Goal: Information Seeking & Learning: Compare options

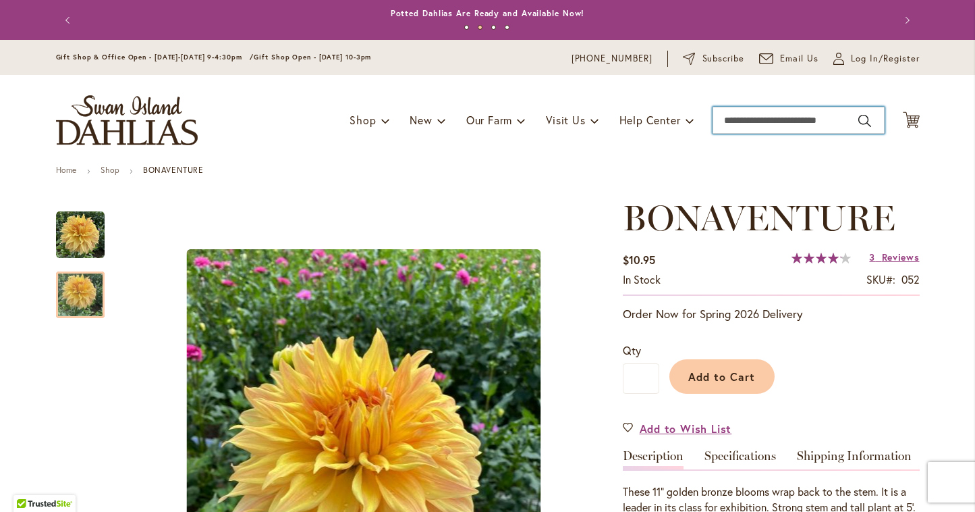
click at [734, 120] on input "Search" at bounding box center [799, 120] width 172 height 27
type input "*"
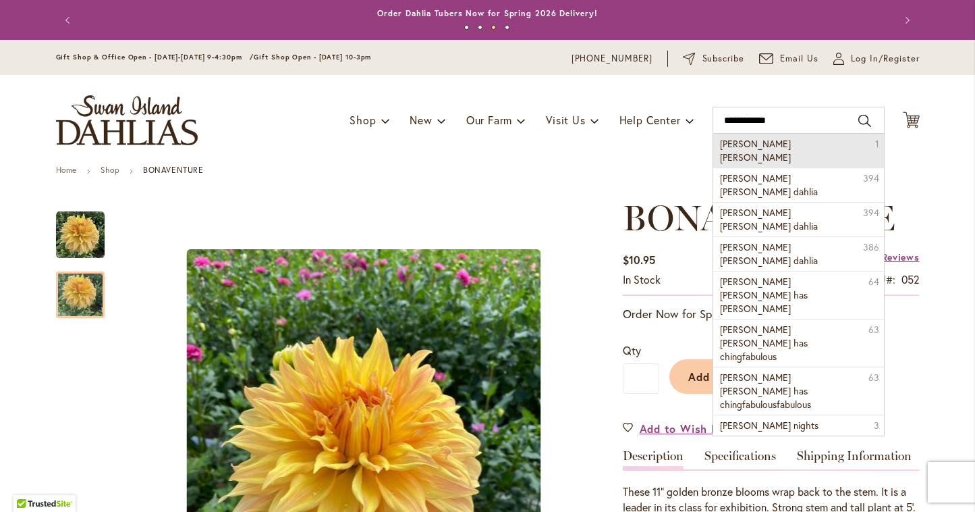
click at [752, 141] on span "nadine jesse" at bounding box center [755, 150] width 71 height 26
type input "**********"
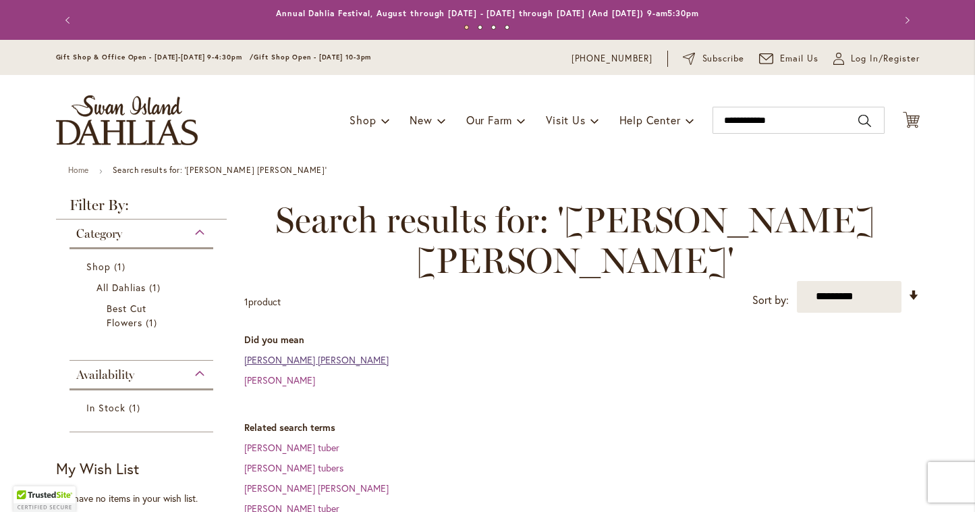
click at [274, 353] on link "nadine jessi" at bounding box center [316, 359] width 144 height 13
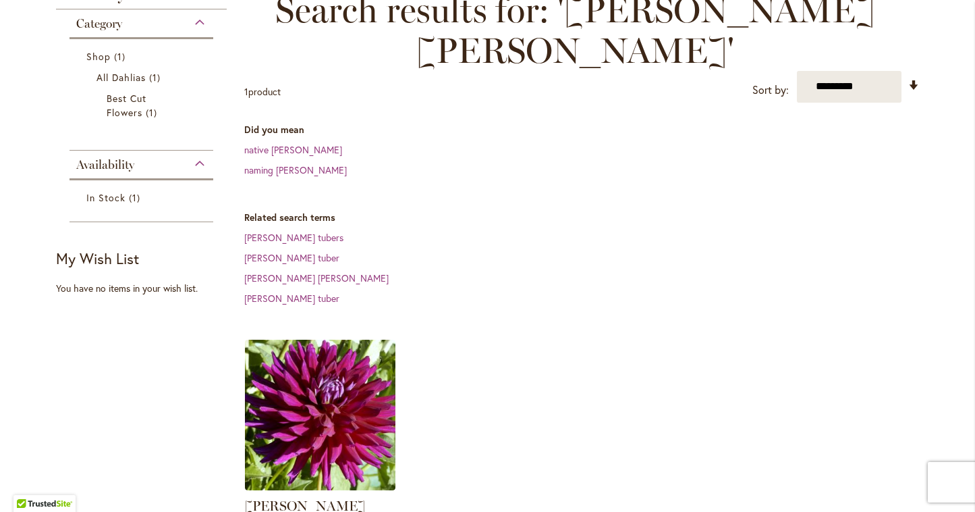
scroll to position [214, 0]
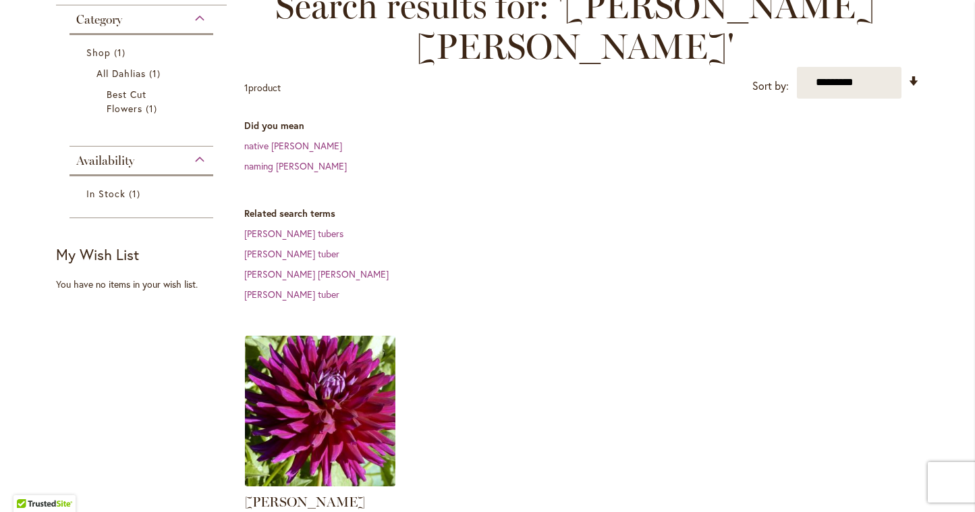
click at [275, 331] on img at bounding box center [320, 410] width 158 height 158
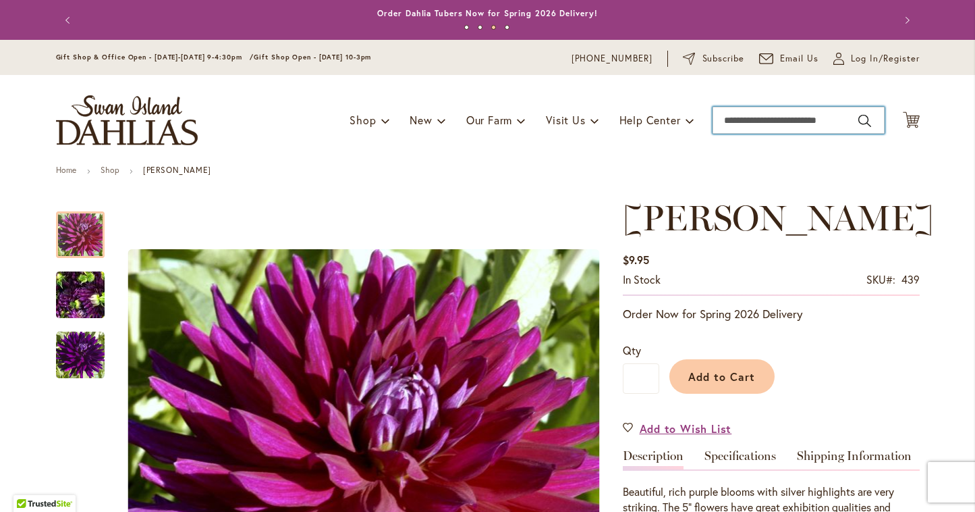
click at [760, 122] on input "Search" at bounding box center [799, 120] width 172 height 27
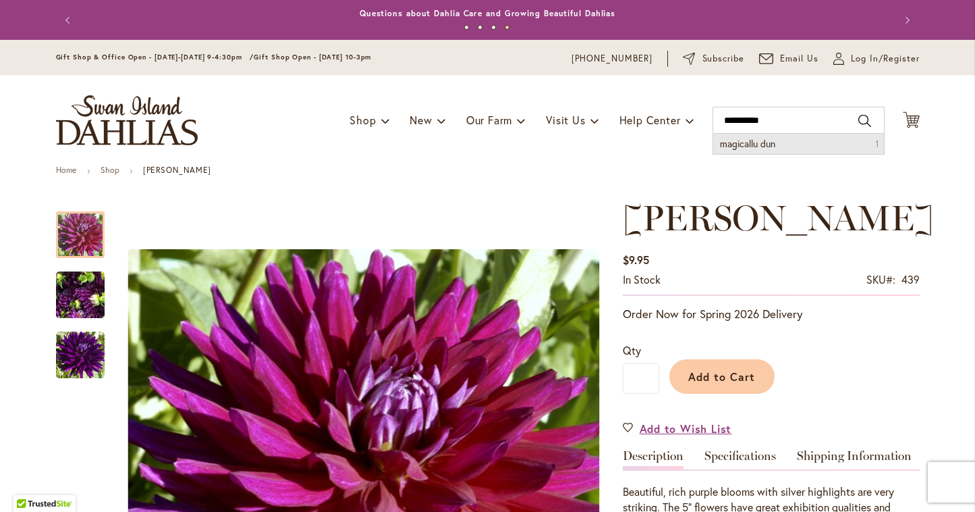
click at [766, 138] on span "magicallu dun" at bounding box center [747, 143] width 55 height 13
type input "**********"
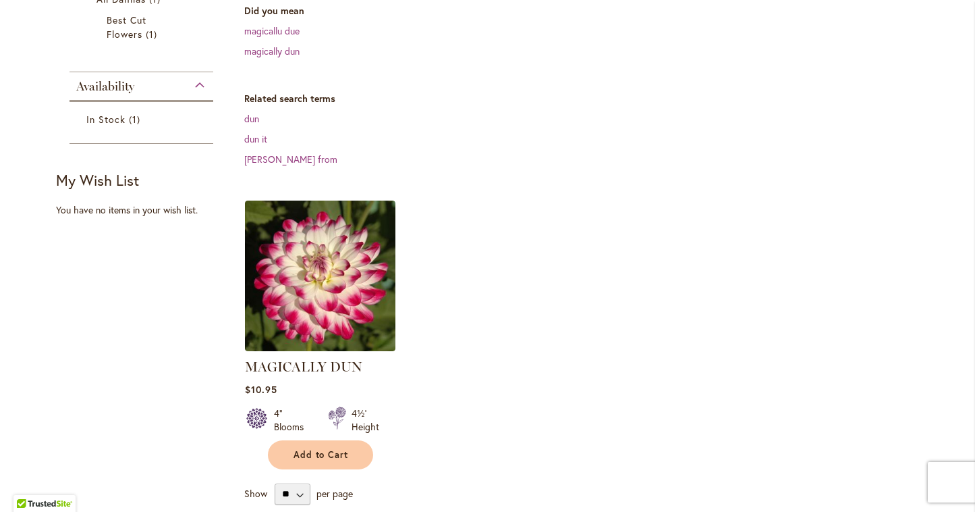
scroll to position [299, 0]
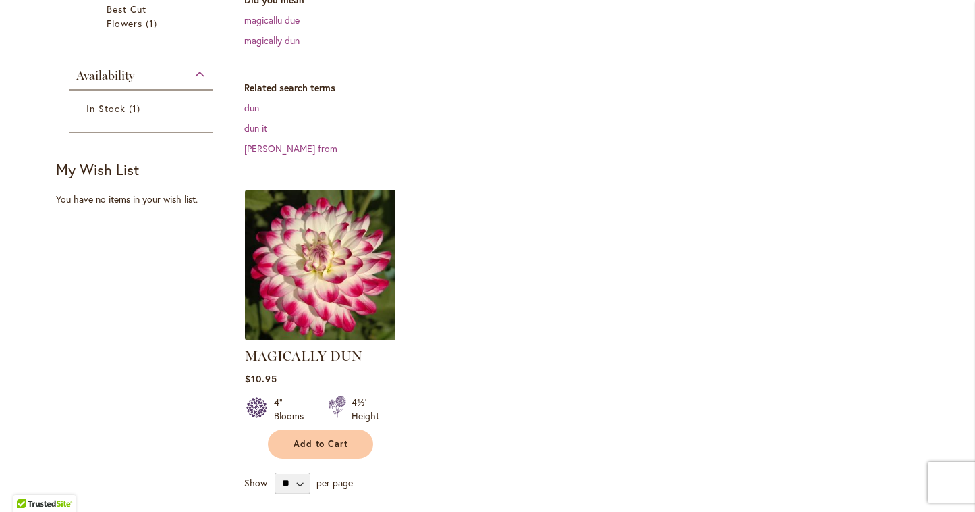
click at [335, 259] on img at bounding box center [320, 265] width 158 height 158
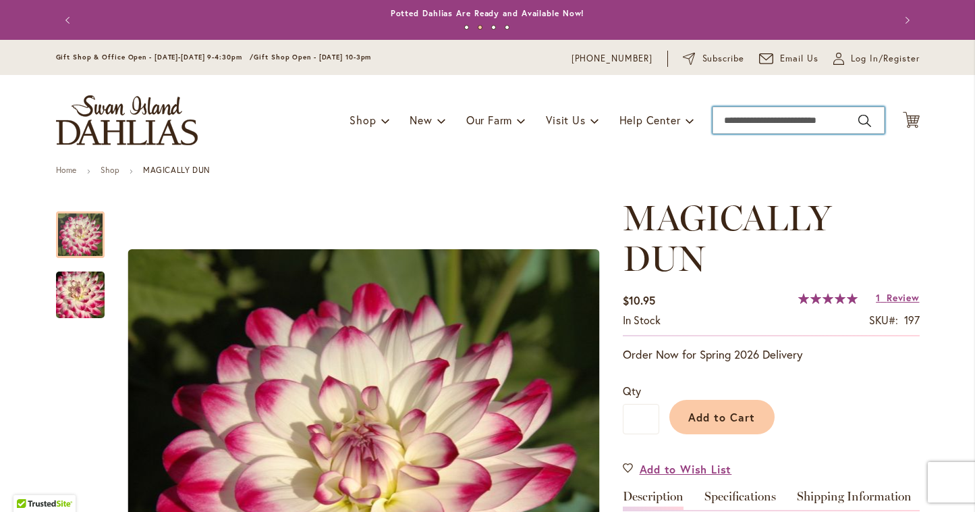
click at [725, 119] on input "Search" at bounding box center [799, 120] width 172 height 27
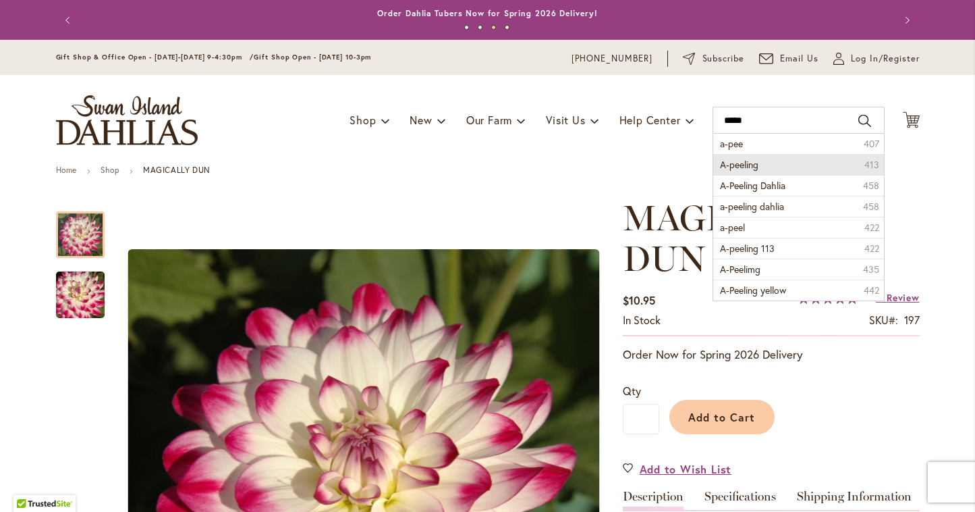
click at [746, 163] on span "A-peeling" at bounding box center [739, 164] width 38 height 13
type input "*********"
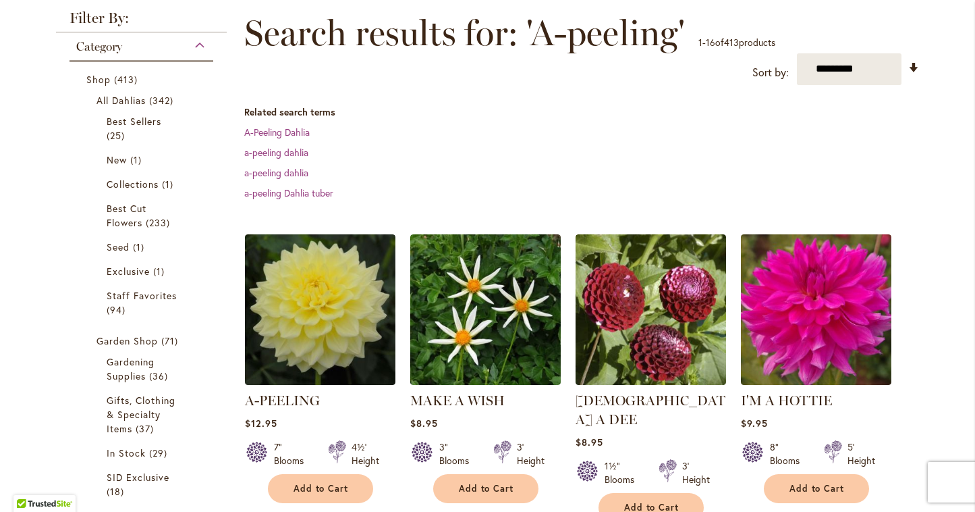
scroll to position [194, 0]
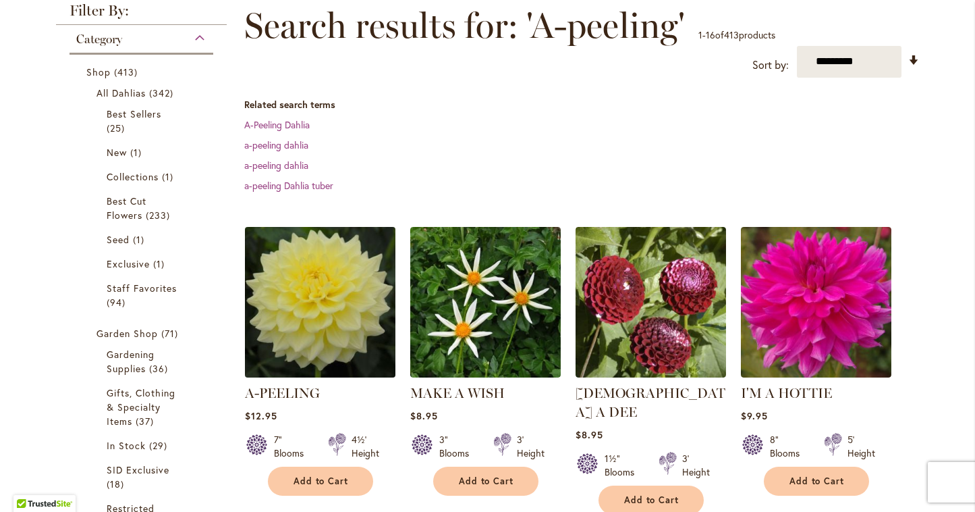
click at [297, 295] on img at bounding box center [320, 302] width 158 height 158
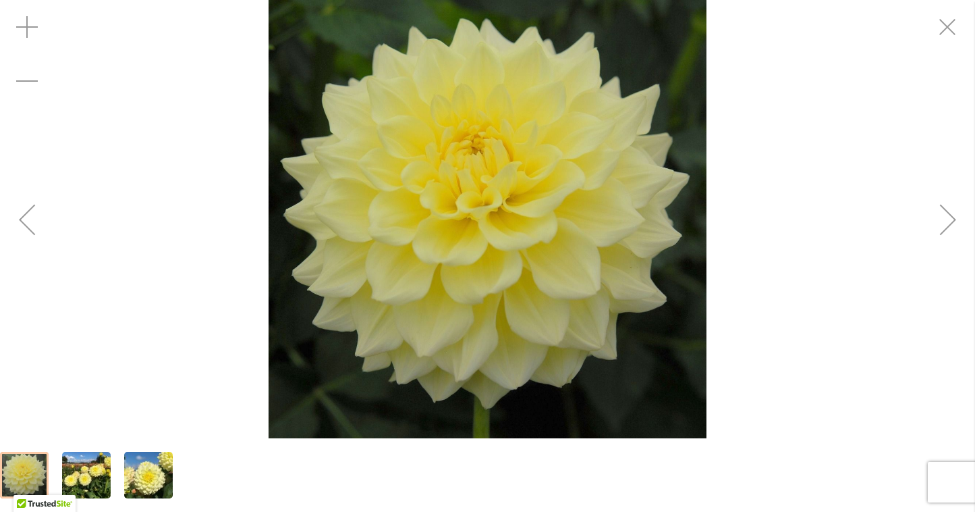
click at [155, 466] on img "A-Peeling" at bounding box center [148, 475] width 49 height 65
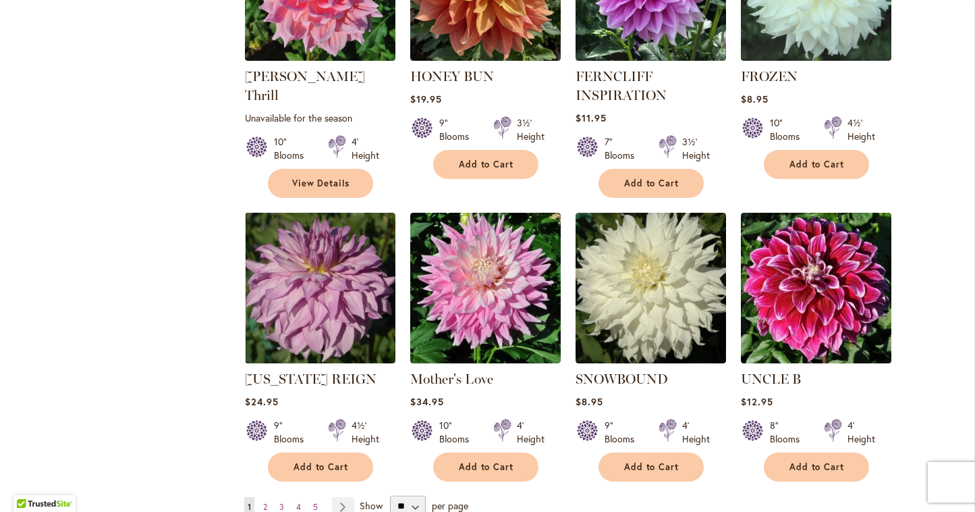
scroll to position [1090, 0]
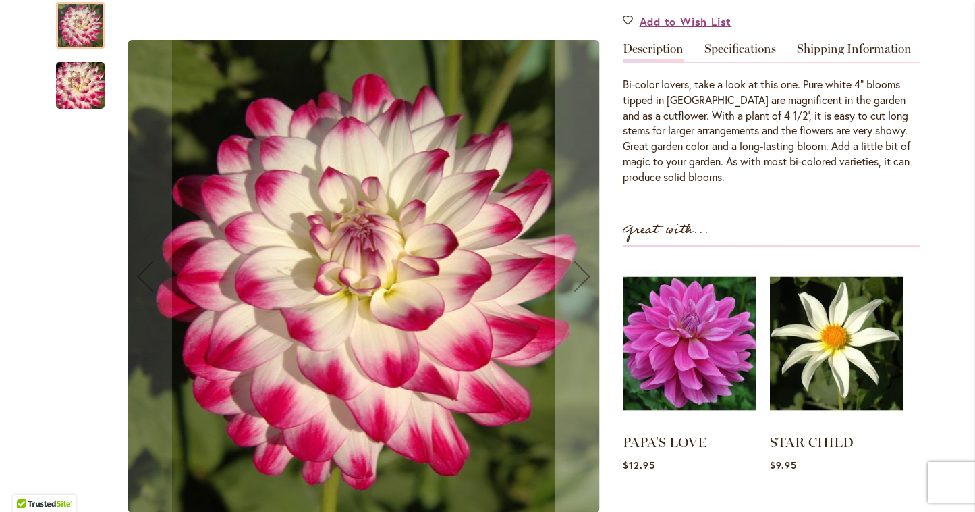
scroll to position [441, 0]
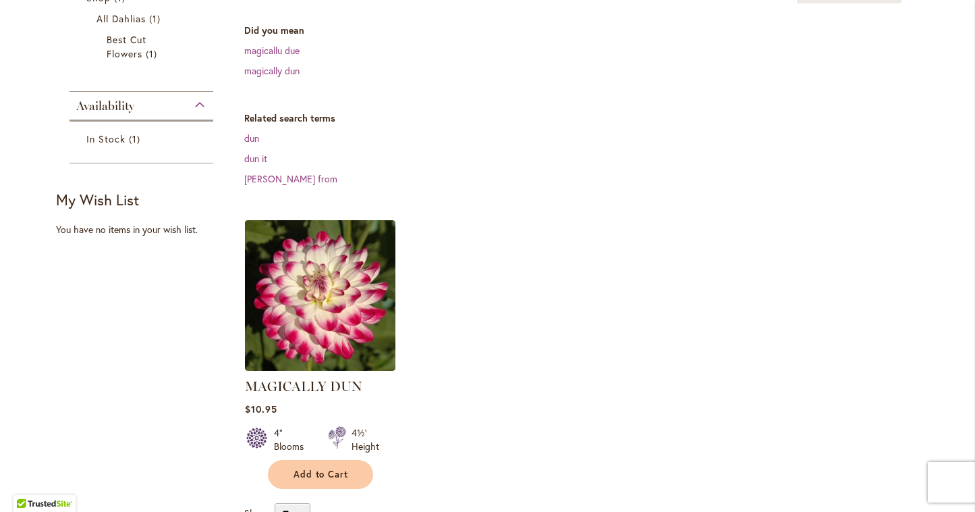
scroll to position [279, 0]
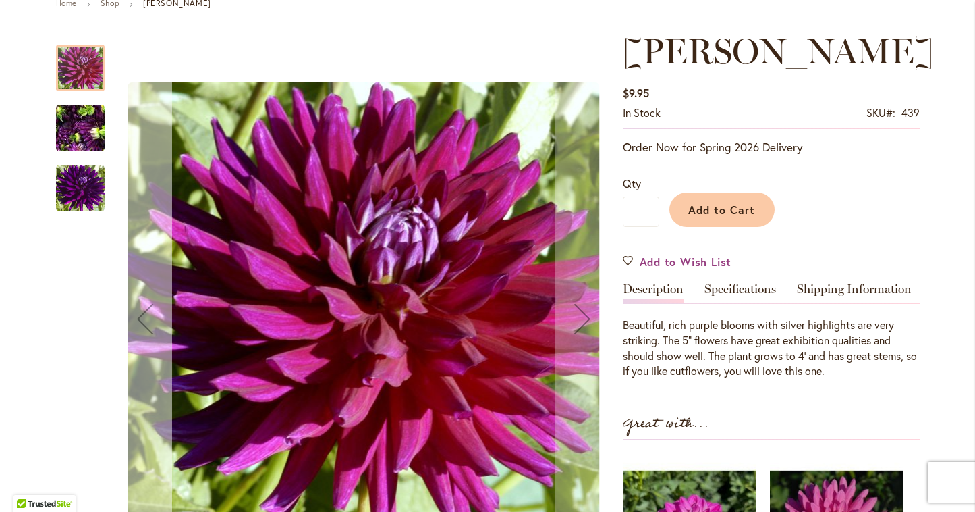
scroll to position [187, 0]
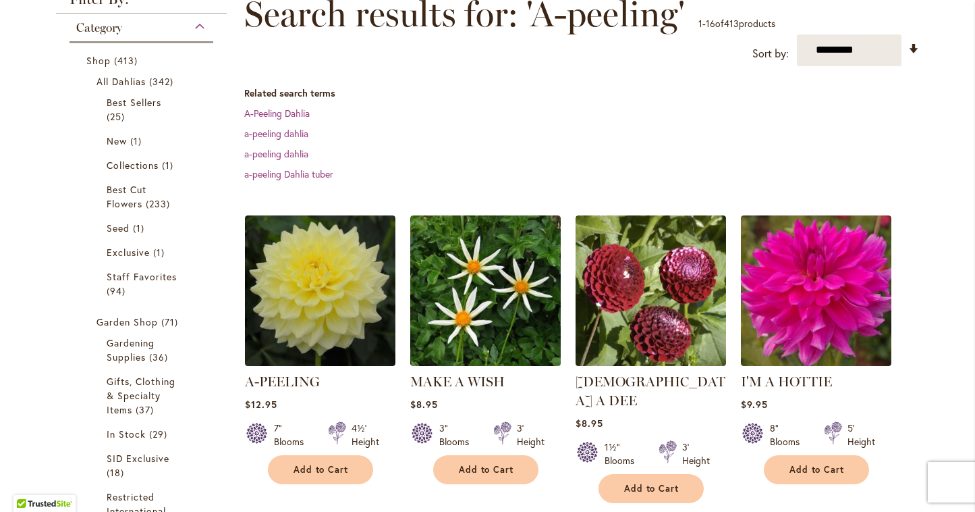
scroll to position [214, 0]
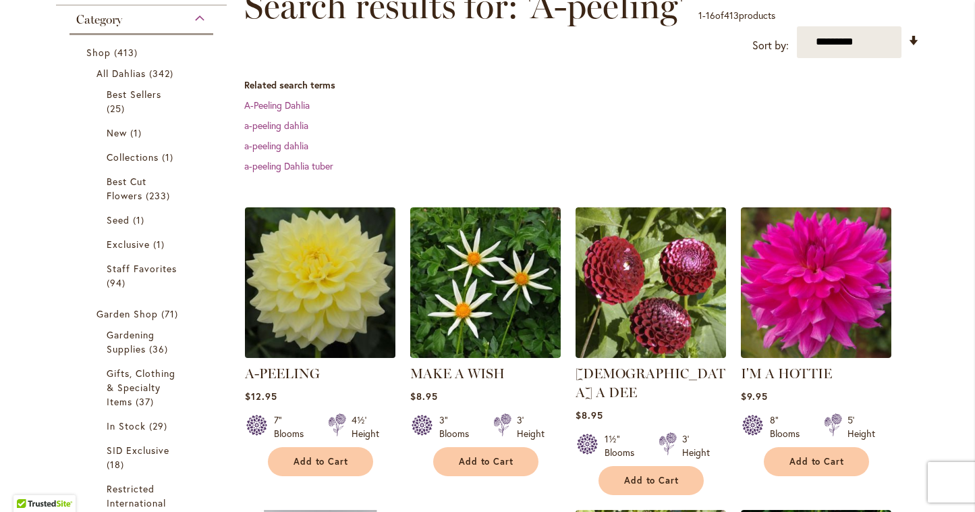
click at [331, 295] on img at bounding box center [320, 282] width 158 height 158
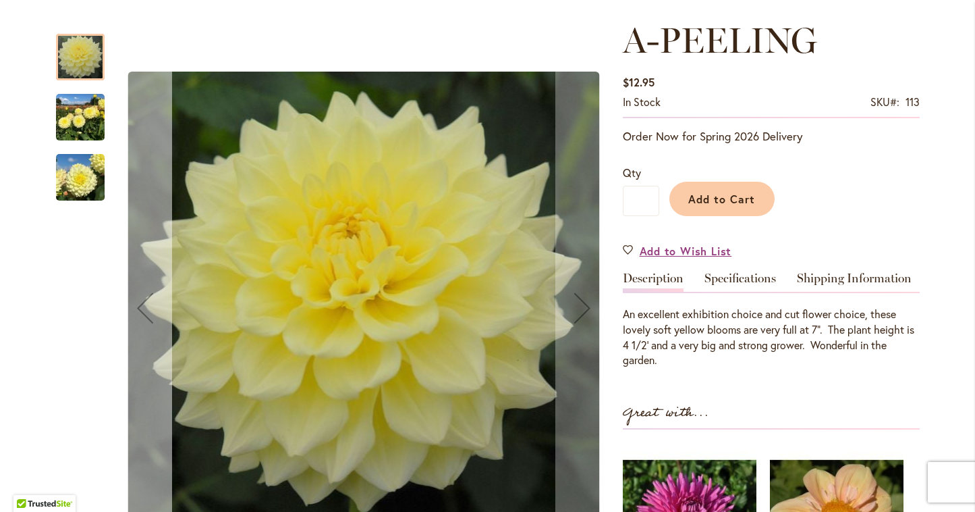
scroll to position [180, 0]
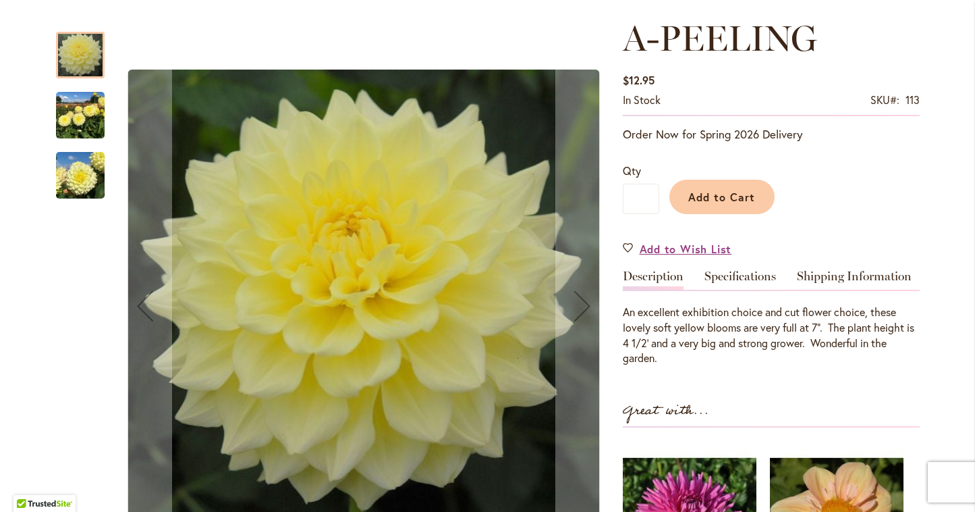
click at [71, 113] on img "A-Peeling" at bounding box center [80, 115] width 49 height 65
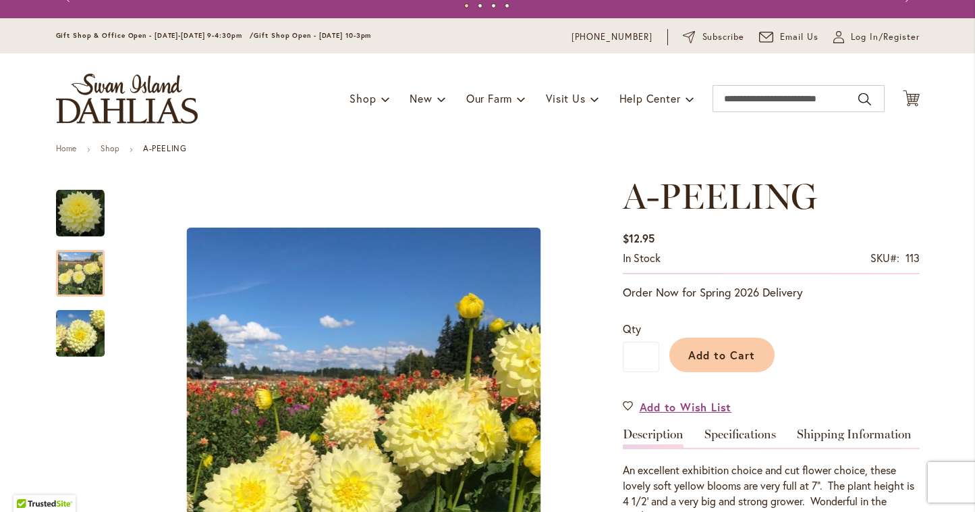
scroll to position [0, 0]
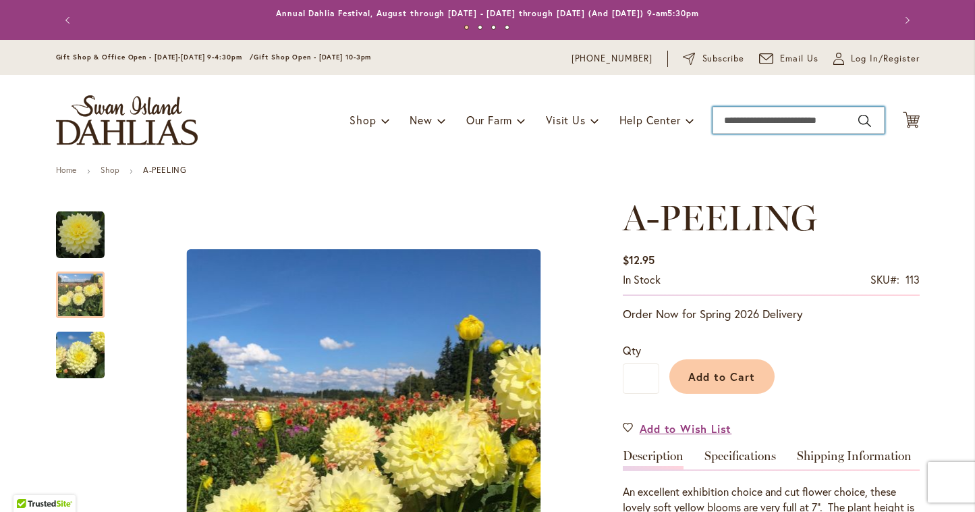
click at [768, 124] on input "Search" at bounding box center [799, 120] width 172 height 27
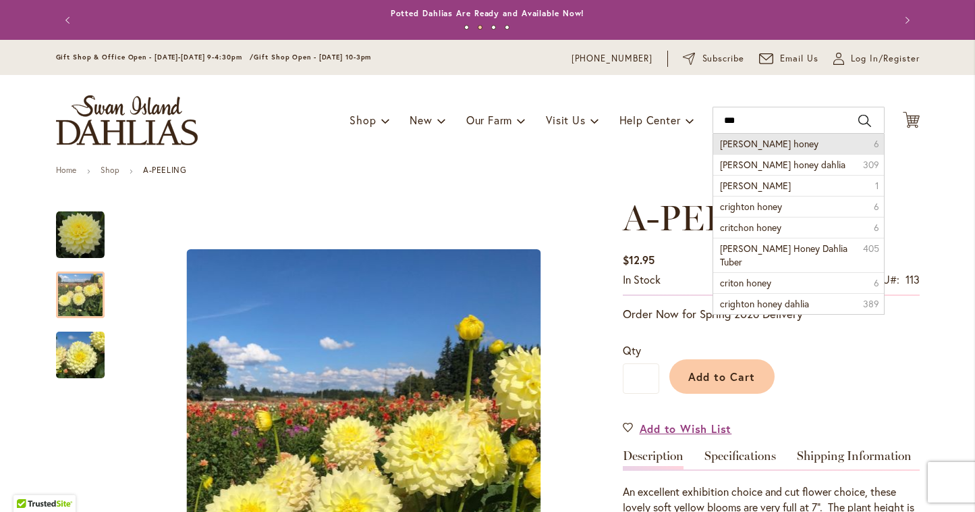
click at [784, 142] on li "[PERSON_NAME] honey 6" at bounding box center [798, 144] width 171 height 20
type input "**********"
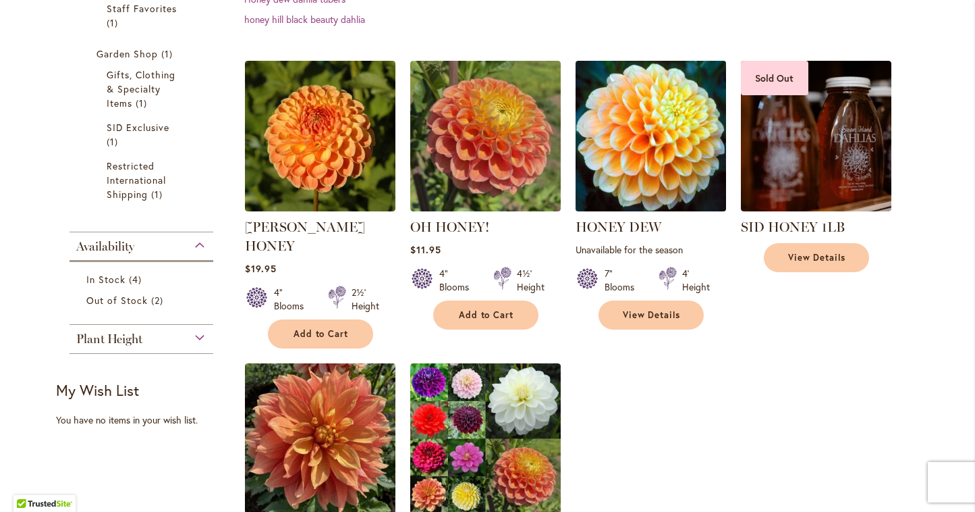
scroll to position [402, 0]
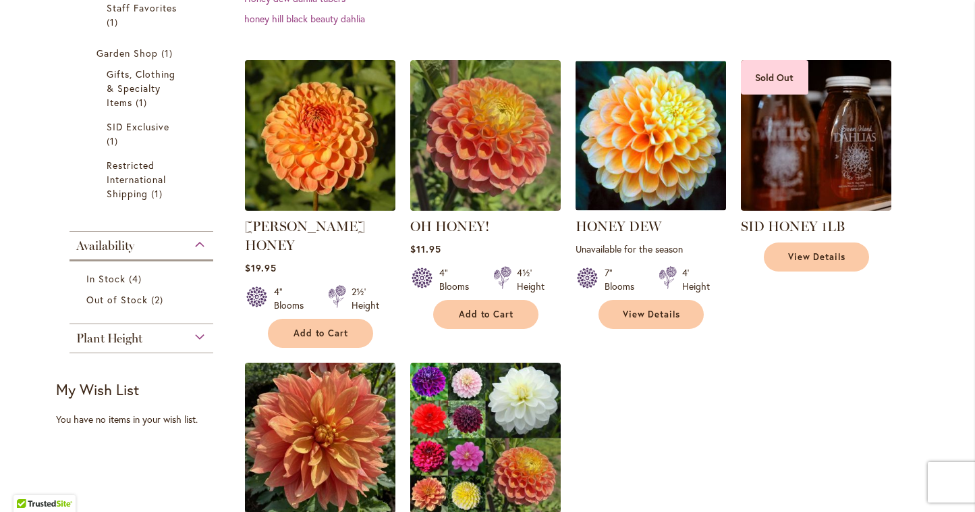
click at [348, 101] on img at bounding box center [320, 135] width 158 height 158
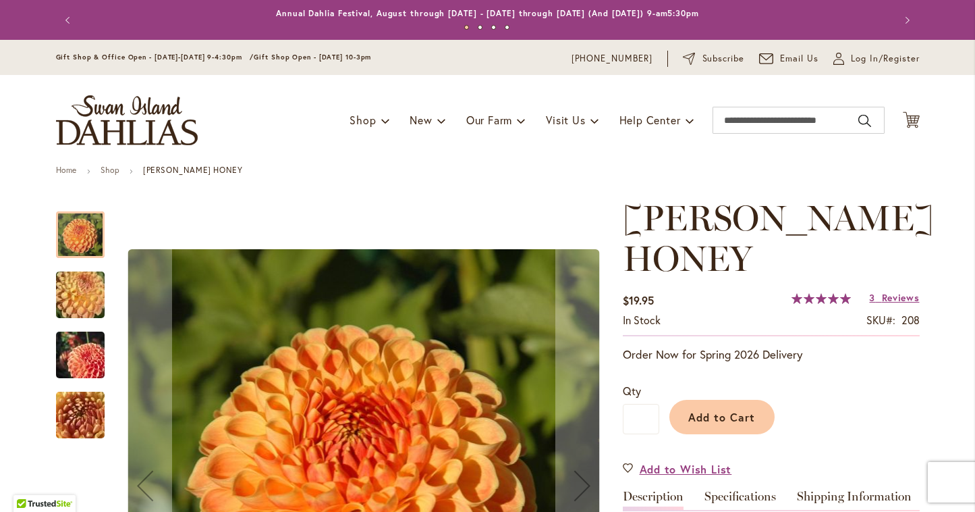
click at [84, 344] on img "CRICHTON HONEY" at bounding box center [80, 355] width 97 height 65
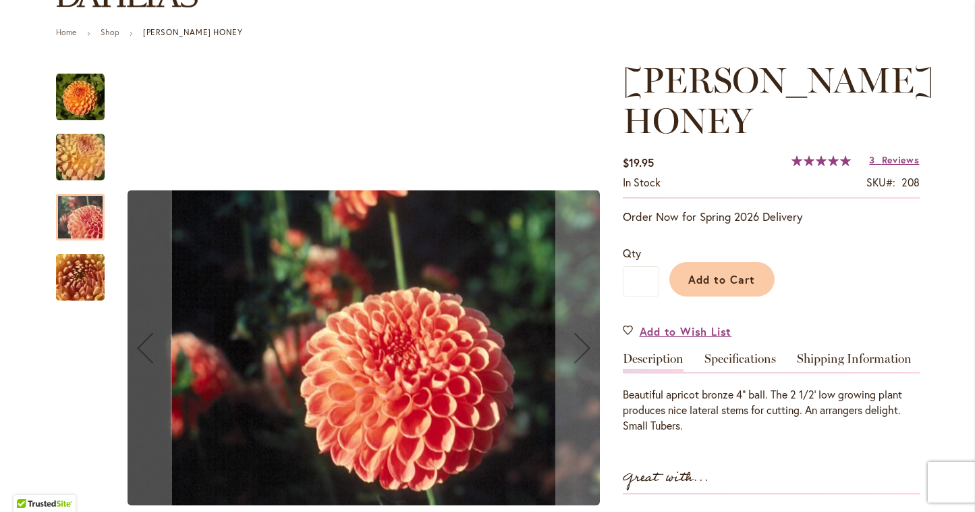
scroll to position [160, 0]
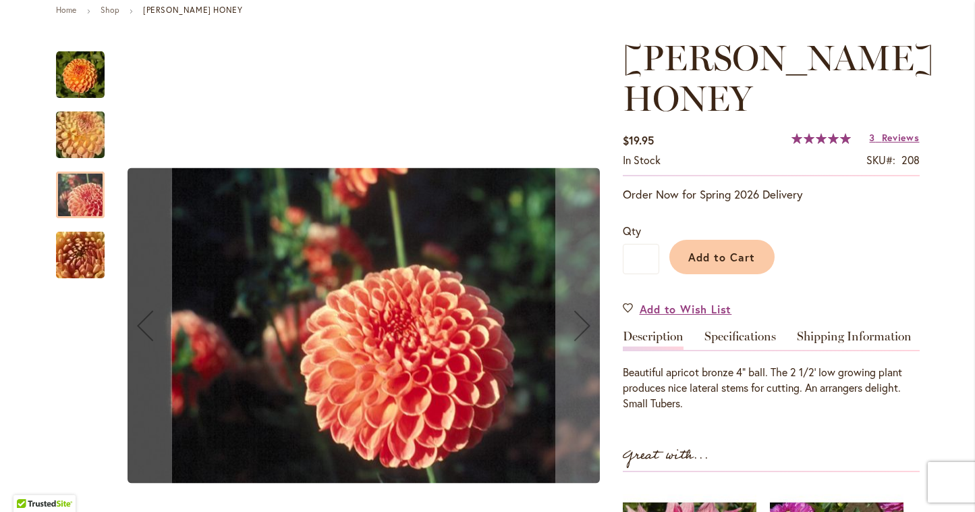
click at [87, 264] on img "CRICHTON HONEY" at bounding box center [80, 255] width 97 height 73
